Goal: Go to known website: Access a specific website the user already knows

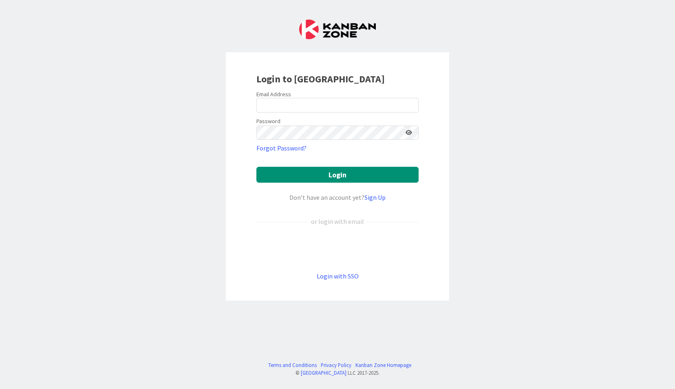
click at [256, 112] on div at bounding box center [256, 112] width 0 height 0
type input "[EMAIL_ADDRESS][DOMAIN_NAME]"
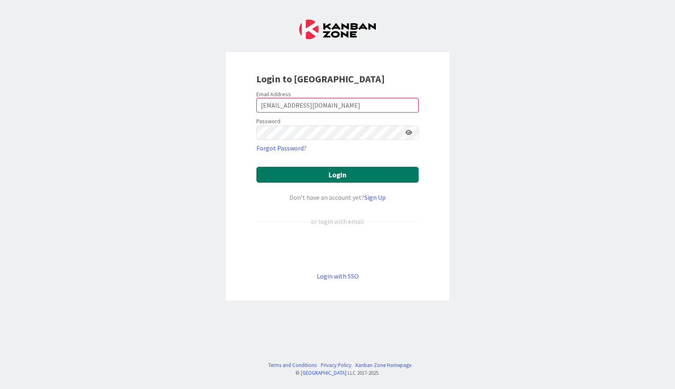
click at [332, 172] on button "Login" at bounding box center [337, 175] width 162 height 16
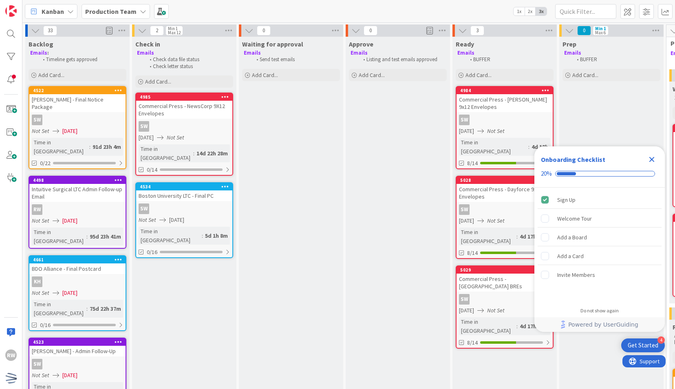
click at [95, 10] on b "Production Team" at bounding box center [110, 11] width 51 height 8
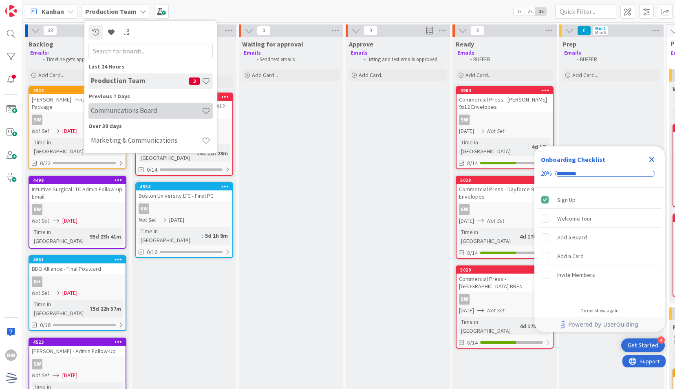
click at [125, 108] on h4 "Communcations Board" at bounding box center [146, 110] width 111 height 8
